Goal: Check status

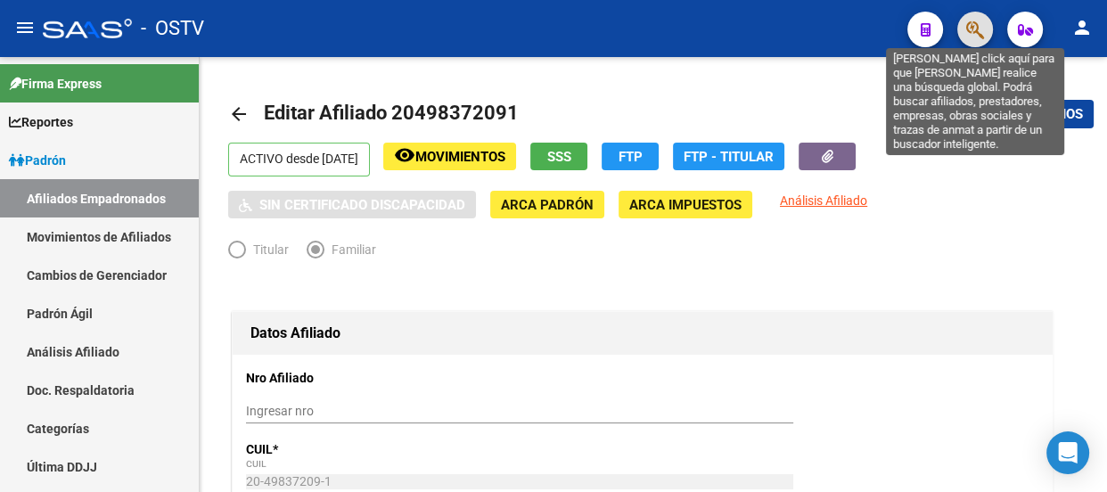
click at [978, 25] on icon "button" at bounding box center [975, 30] width 18 height 20
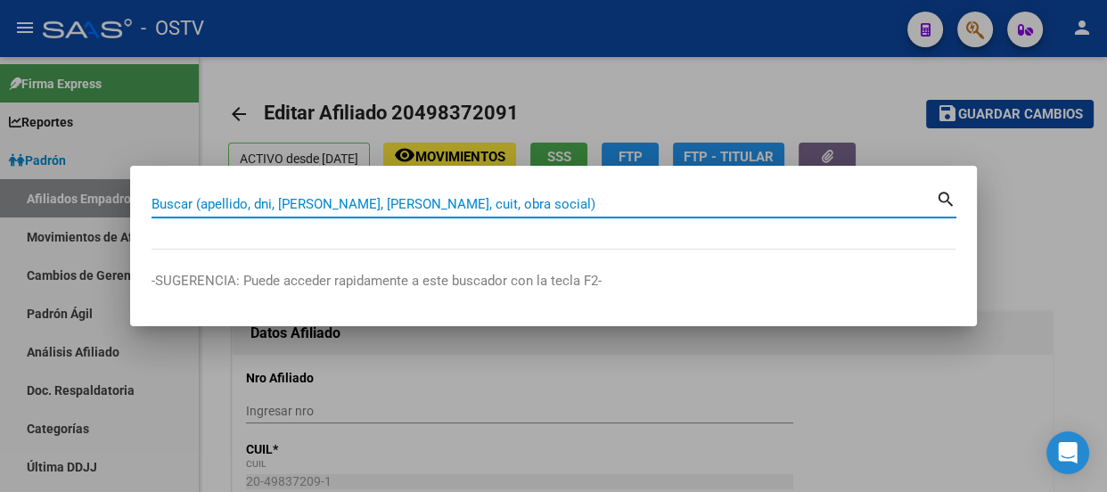
paste input "42542054"
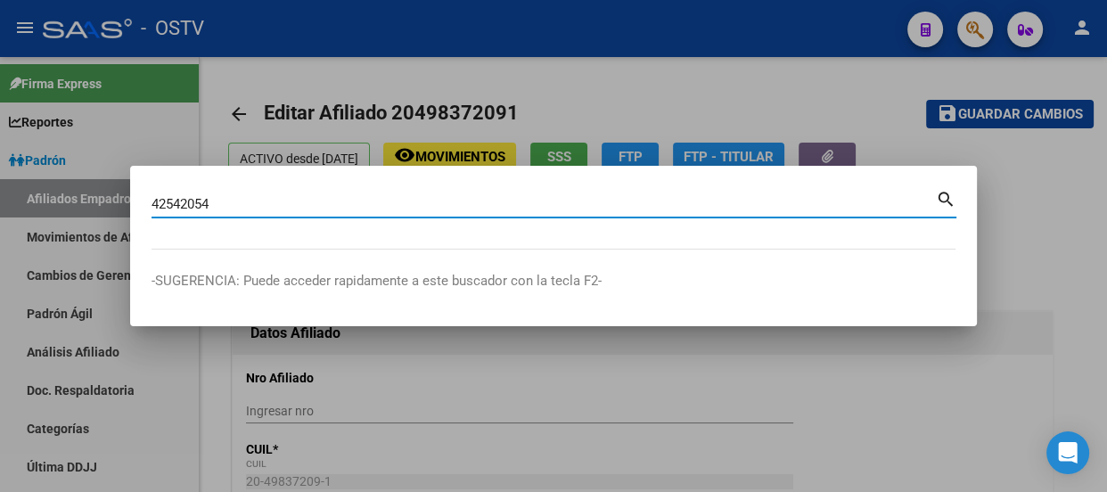
type input "42542054"
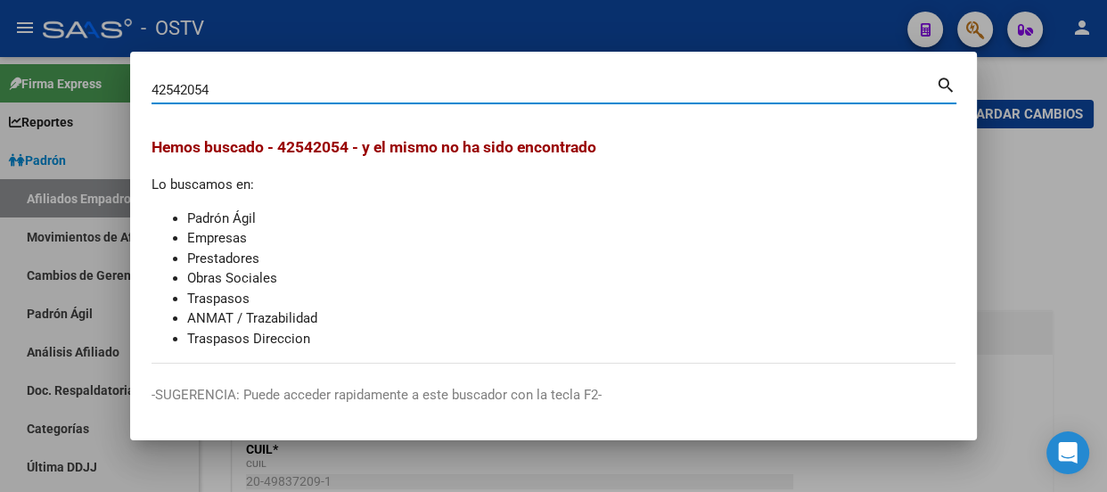
click at [248, 84] on input "42542054" at bounding box center [543, 90] width 784 height 16
drag, startPoint x: 248, startPoint y: 84, endPoint x: 235, endPoint y: 83, distance: 12.5
click at [248, 83] on input "42542054" at bounding box center [543, 90] width 784 height 16
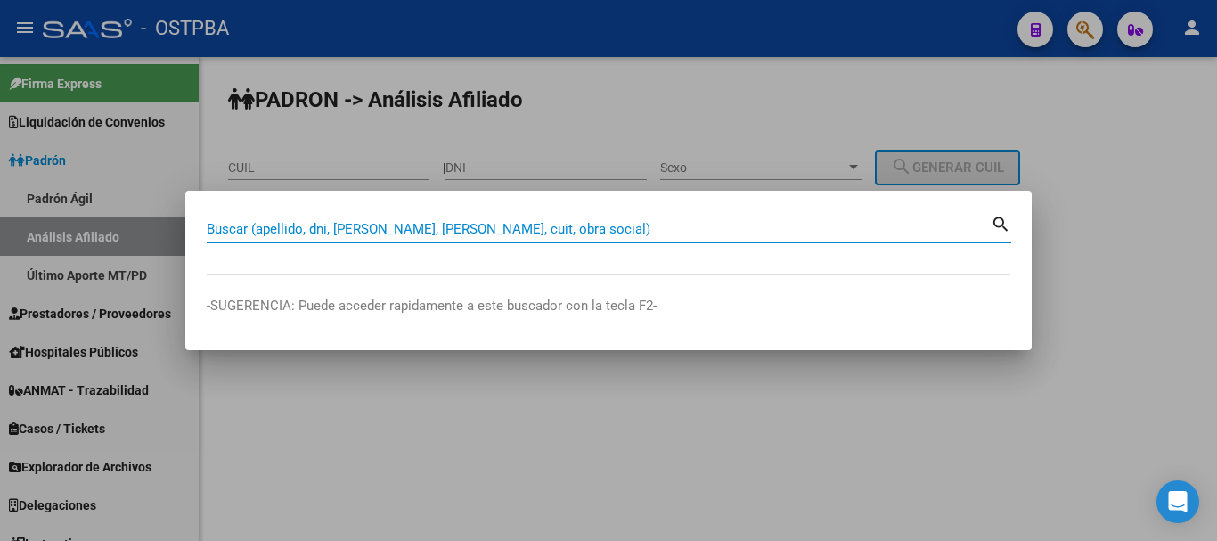
paste input "42542054"
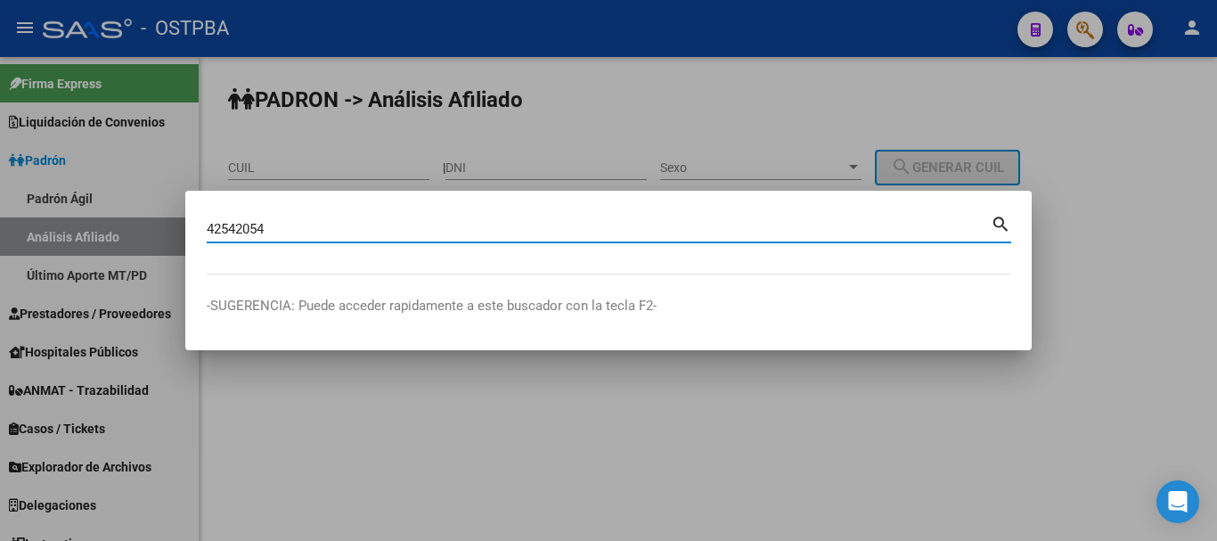
type input "42542054"
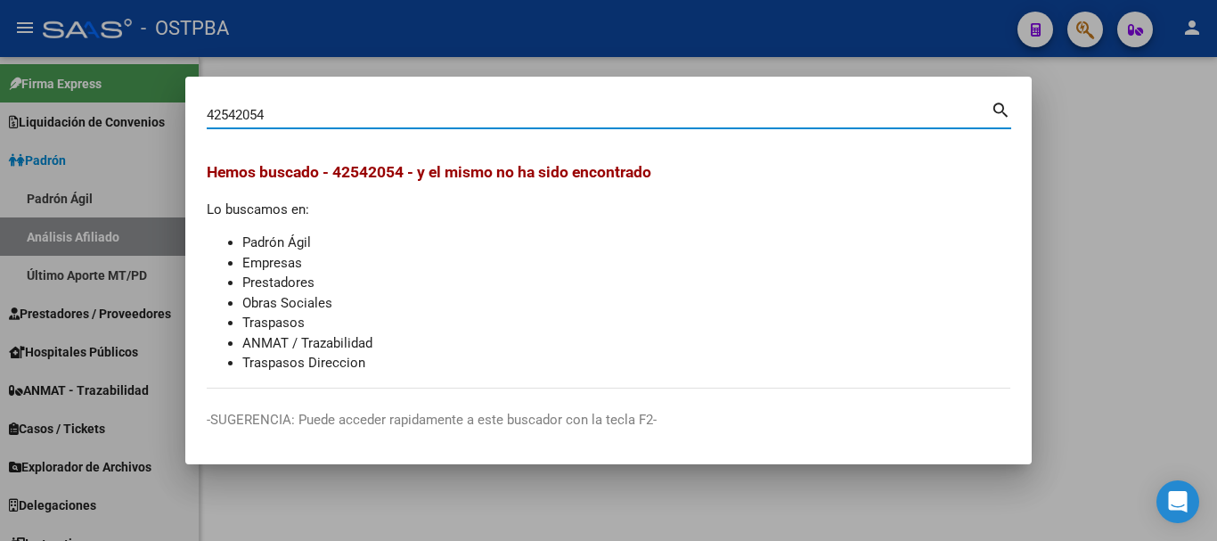
click at [685, 45] on div at bounding box center [608, 270] width 1217 height 541
